Goal: Information Seeking & Learning: Learn about a topic

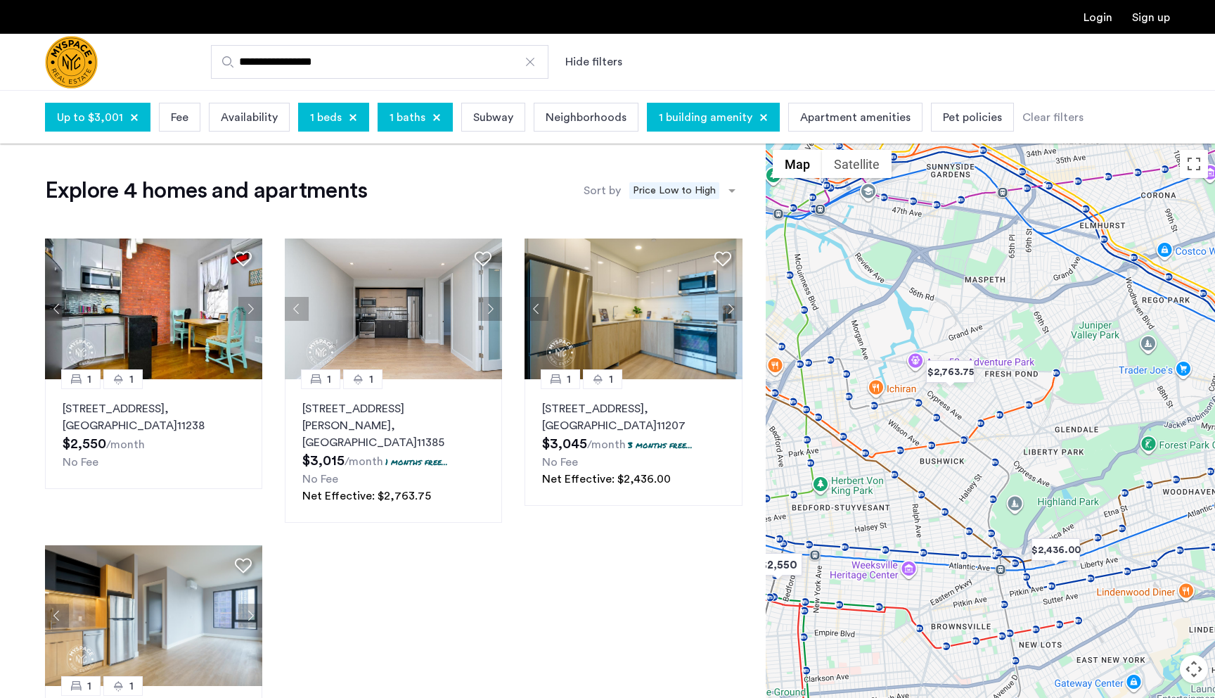
click at [365, 63] on input "**********" at bounding box center [380, 62] width 338 height 34
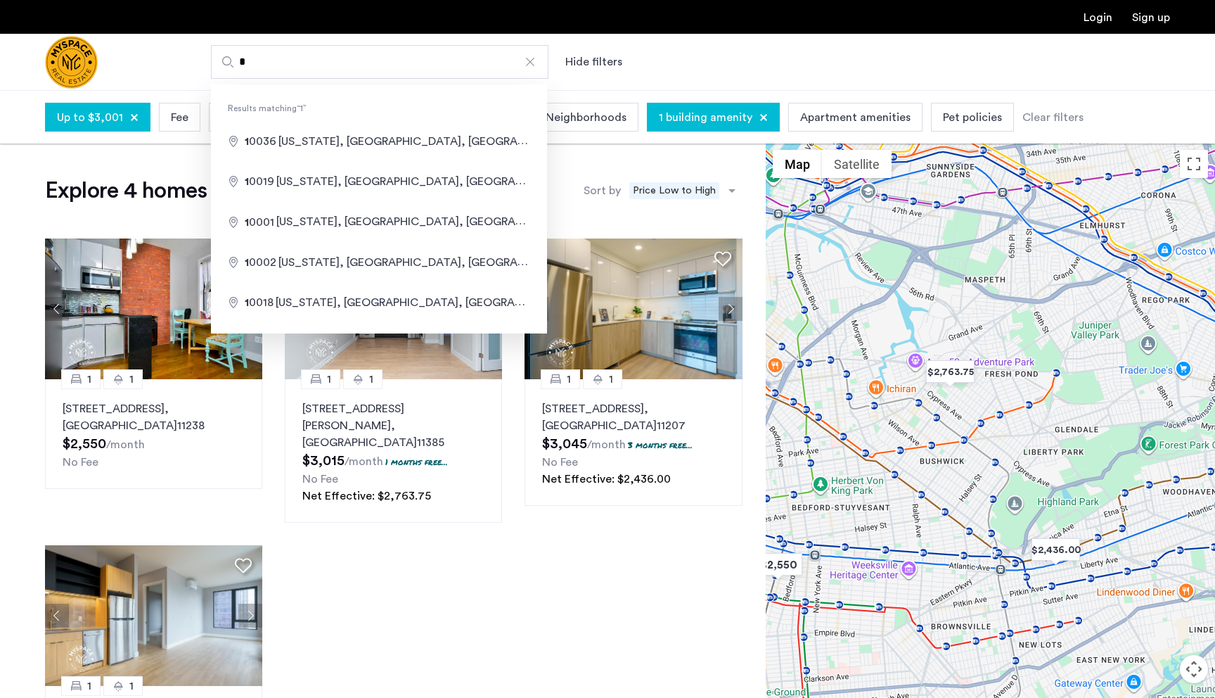
paste input "**********"
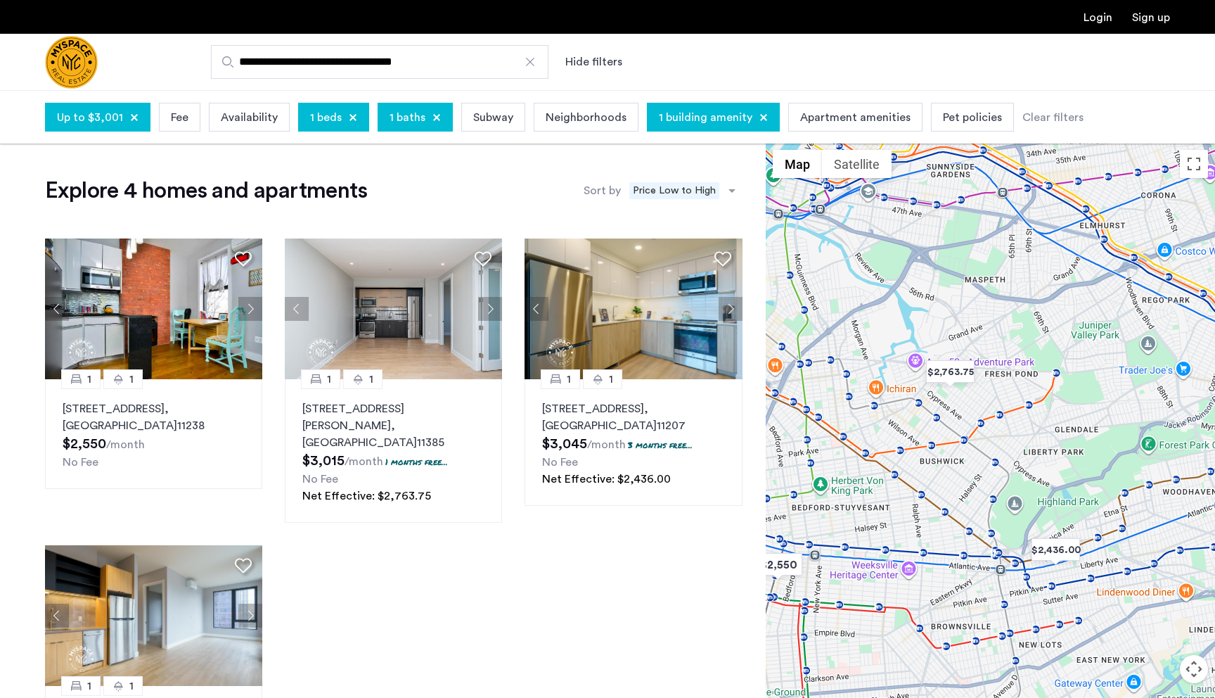
type input "**********"
click at [349, 115] on div at bounding box center [353, 117] width 8 height 8
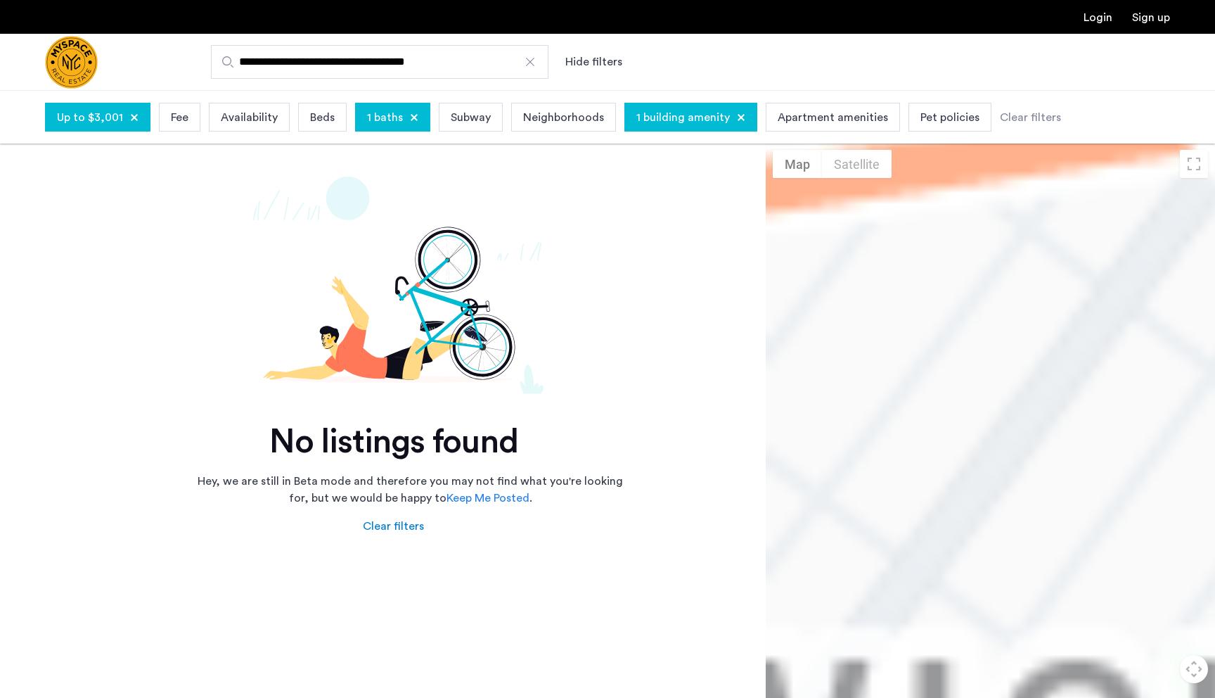
click at [411, 114] on div at bounding box center [414, 117] width 8 height 8
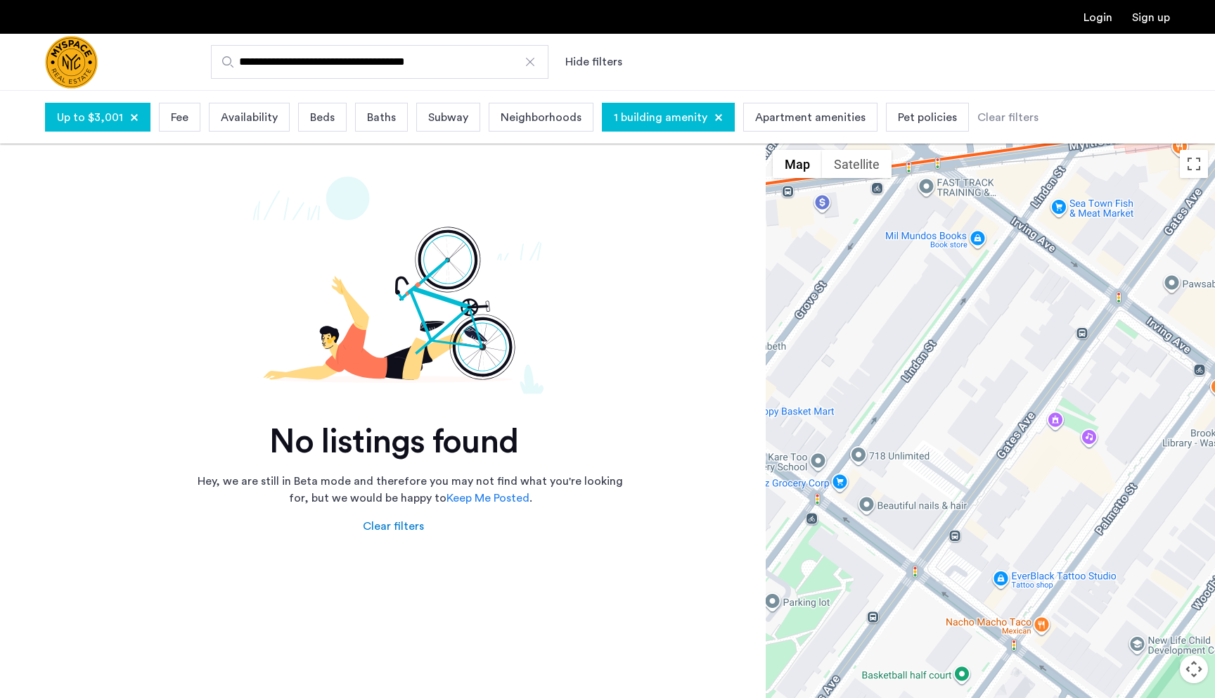
click at [715, 117] on div at bounding box center [719, 117] width 8 height 8
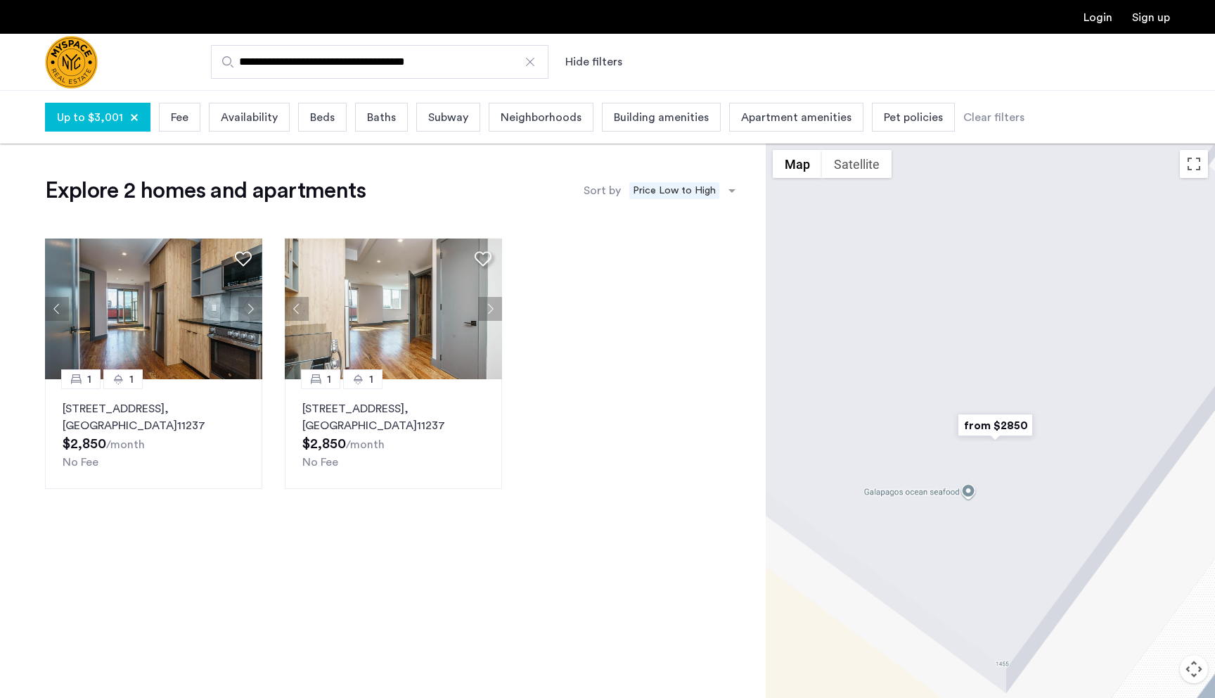
click at [130, 116] on div at bounding box center [134, 117] width 8 height 8
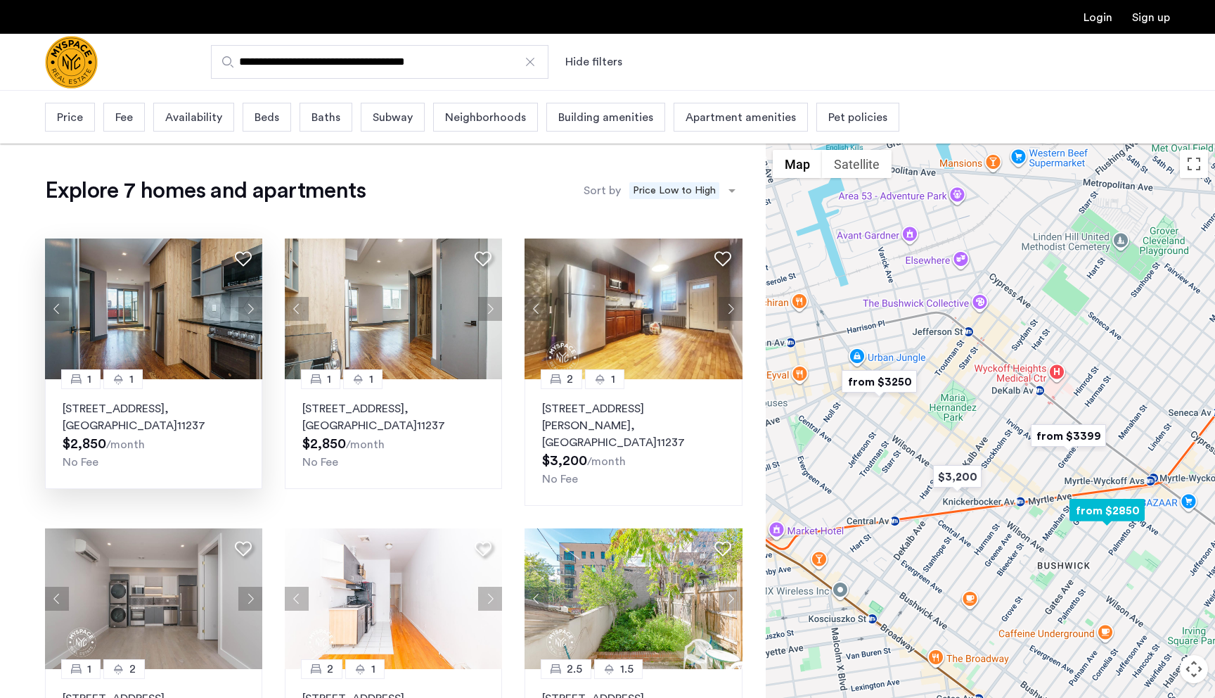
click at [177, 311] on img at bounding box center [154, 308] width 218 height 141
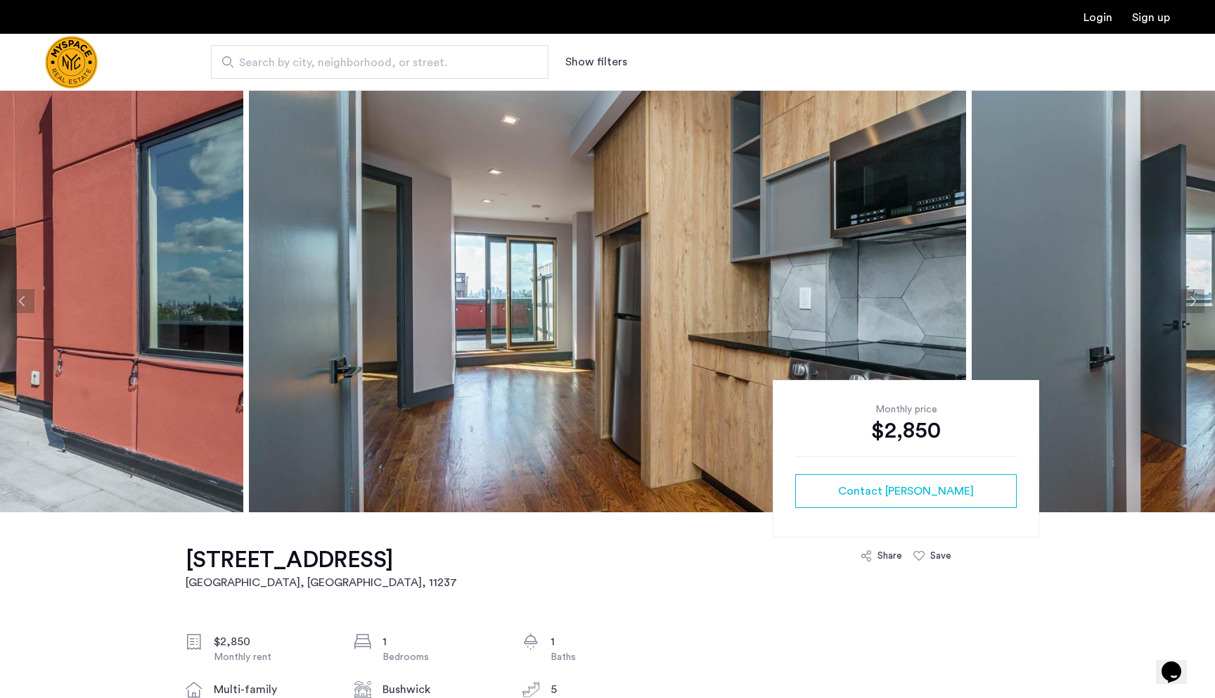
click at [385, 270] on img at bounding box center [607, 301] width 717 height 422
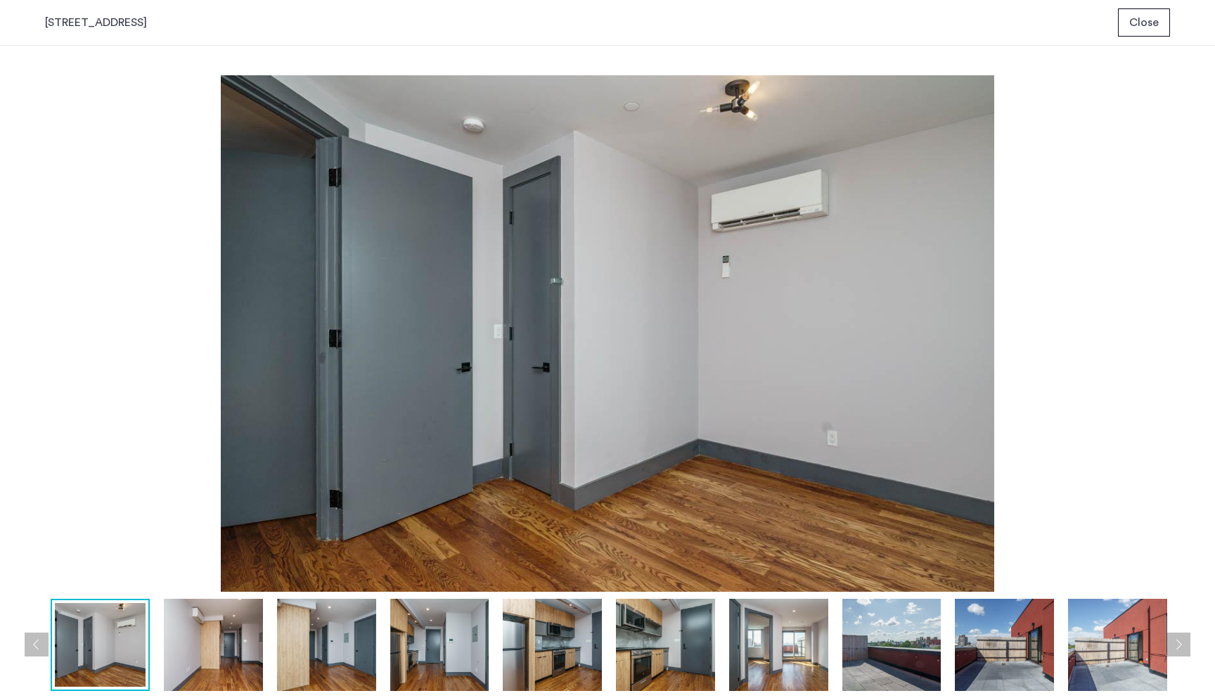
click at [1130, 17] on span "Close" at bounding box center [1144, 22] width 30 height 17
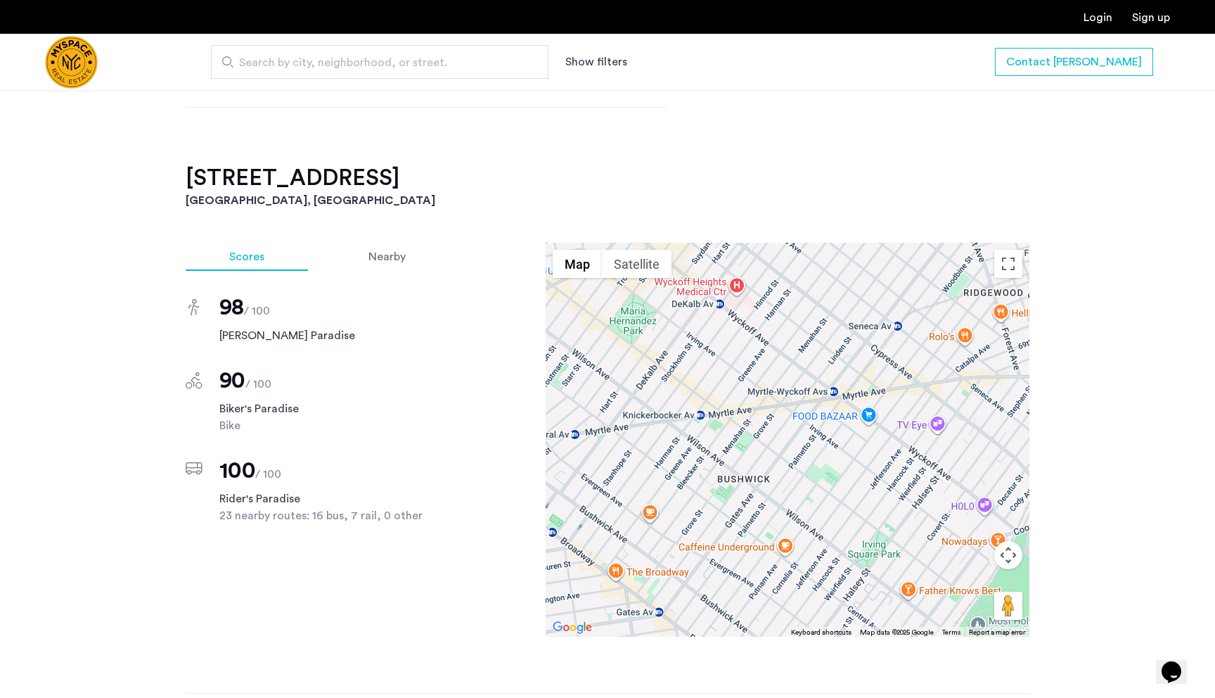
scroll to position [1124, 0]
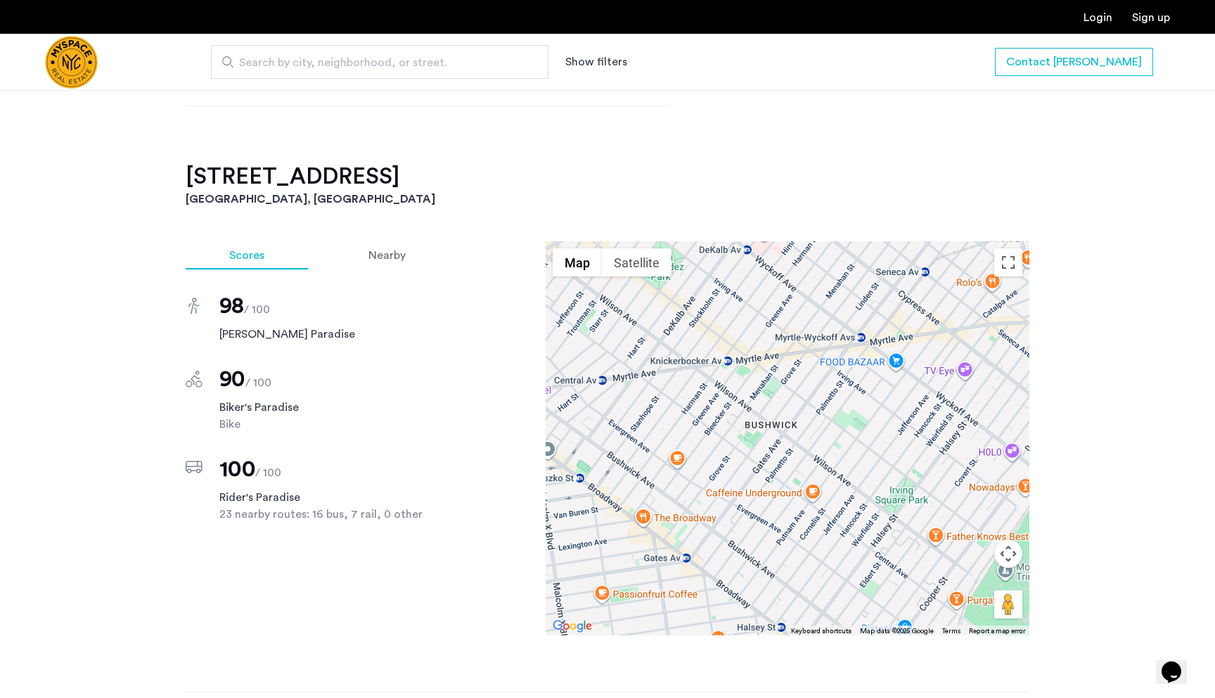
drag, startPoint x: 721, startPoint y: 440, endPoint x: 747, endPoint y: 385, distance: 60.7
click at [748, 385] on div at bounding box center [788, 438] width 484 height 394
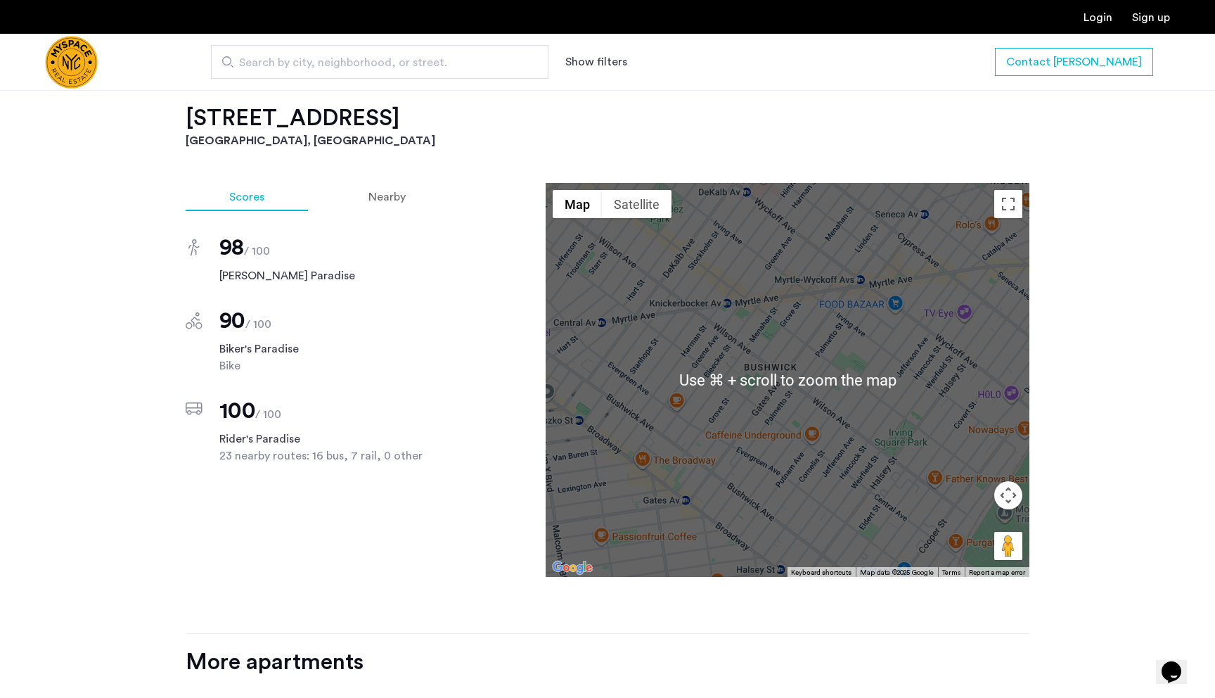
scroll to position [1182, 0]
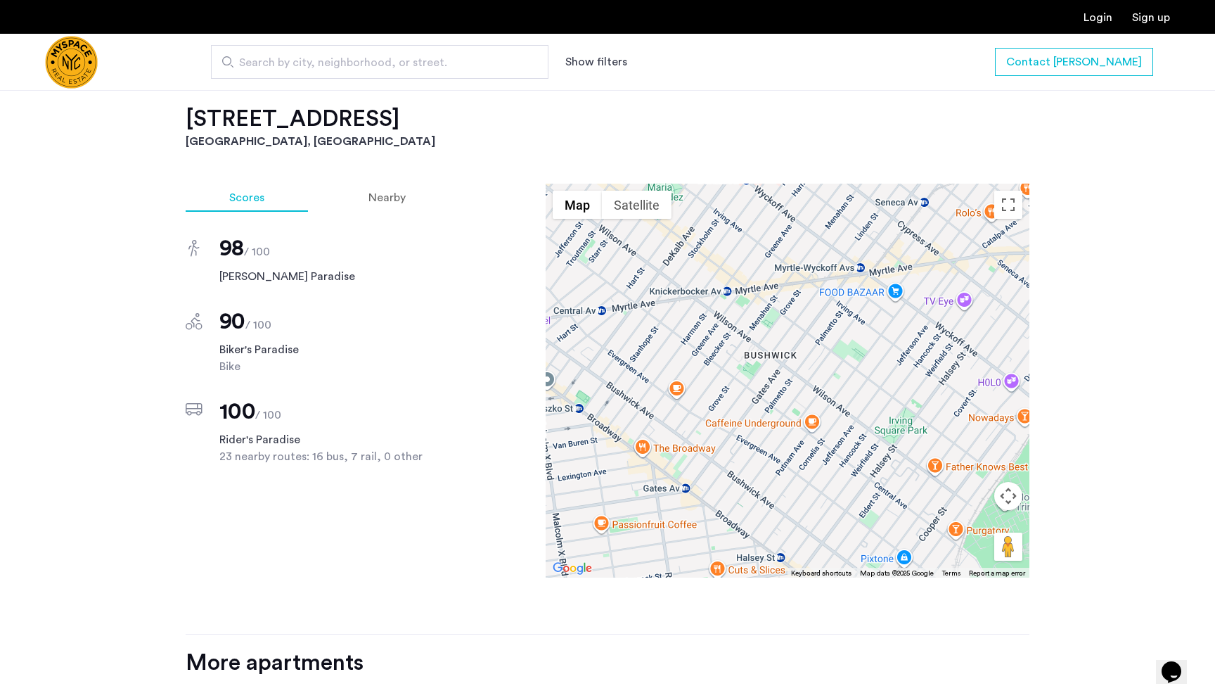
drag, startPoint x: 747, startPoint y: 385, endPoint x: 747, endPoint y: 371, distance: 14.8
click at [747, 371] on div at bounding box center [788, 381] width 484 height 394
click at [1003, 204] on button "Toggle fullscreen view" at bounding box center [1008, 205] width 28 height 28
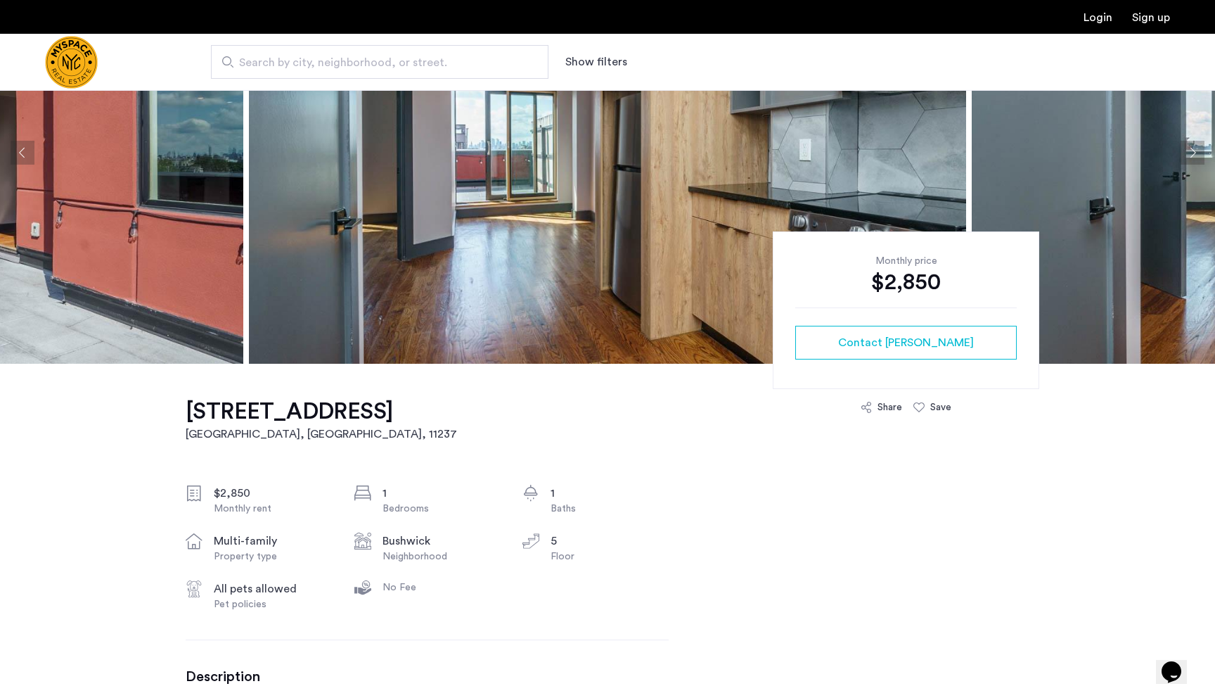
scroll to position [0, 0]
